Goal: Register for event/course

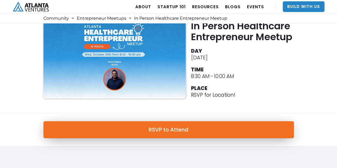
scroll to position [27, 0]
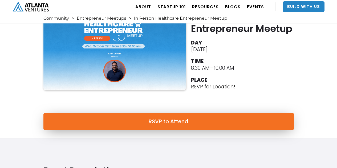
click at [169, 127] on link "RSVP to Attend" at bounding box center [168, 121] width 250 height 17
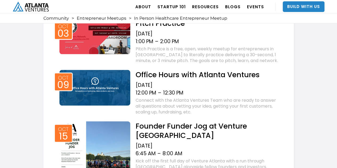
scroll to position [532, 0]
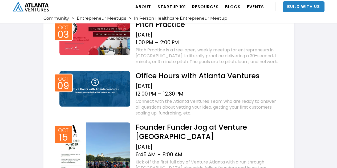
click at [178, 78] on h2 "Office Hours with Atlanta Ventures" at bounding box center [207, 75] width 144 height 9
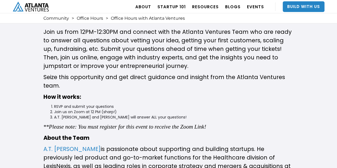
scroll to position [186, 0]
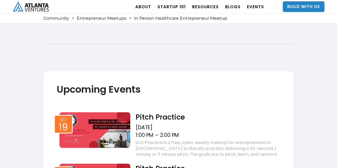
scroll to position [399, 0]
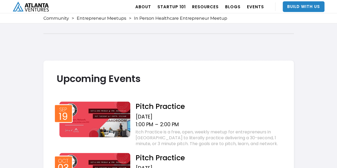
click at [155, 106] on h2 "Pitch Practice" at bounding box center [207, 105] width 144 height 9
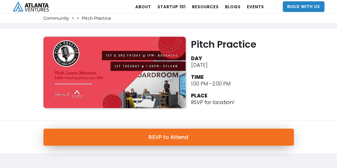
click at [172, 140] on link "RSVP to Attend" at bounding box center [168, 136] width 250 height 17
